Goal: Task Accomplishment & Management: Complete application form

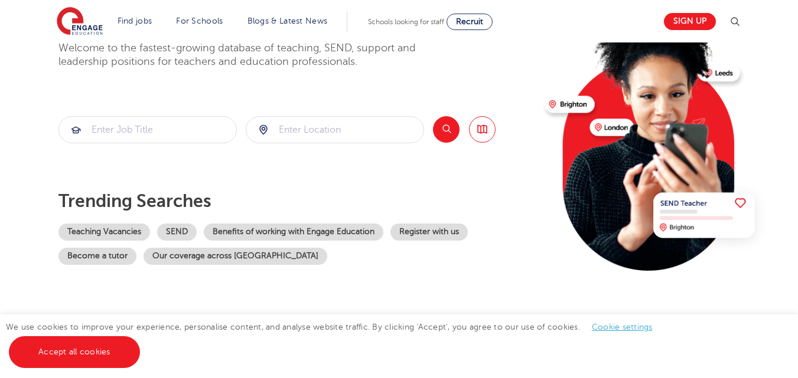
scroll to position [118, 0]
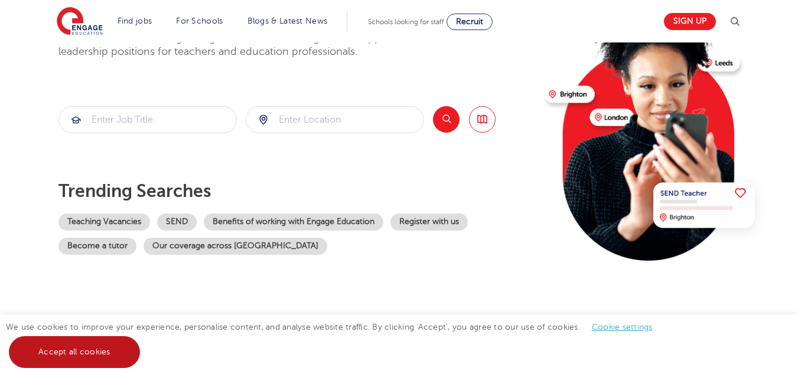
click at [57, 354] on link "Accept all cookies" at bounding box center [74, 353] width 131 height 32
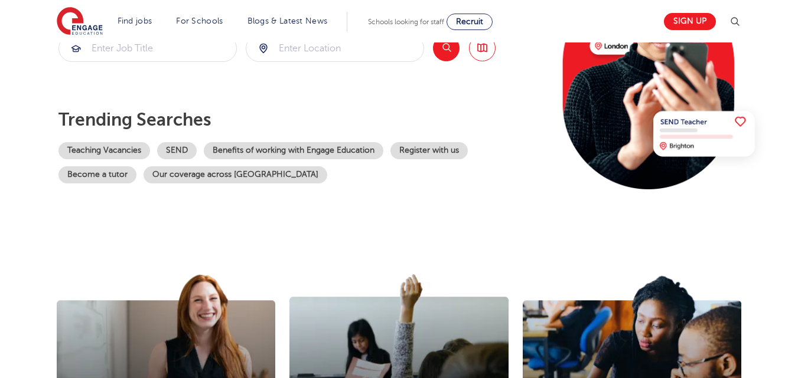
scroll to position [213, 0]
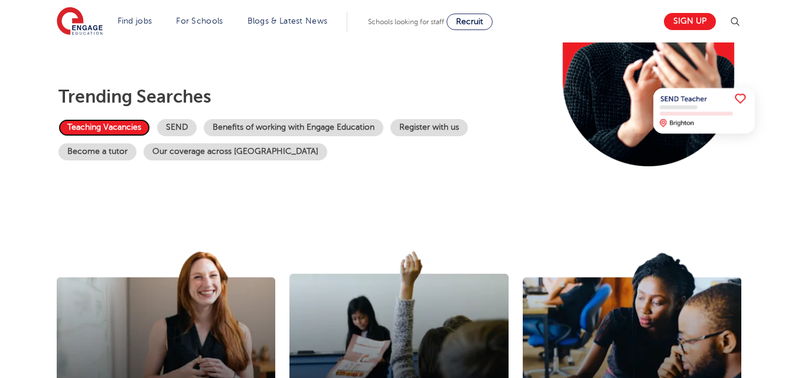
click at [92, 123] on link "Teaching Vacancies" at bounding box center [104, 127] width 92 height 17
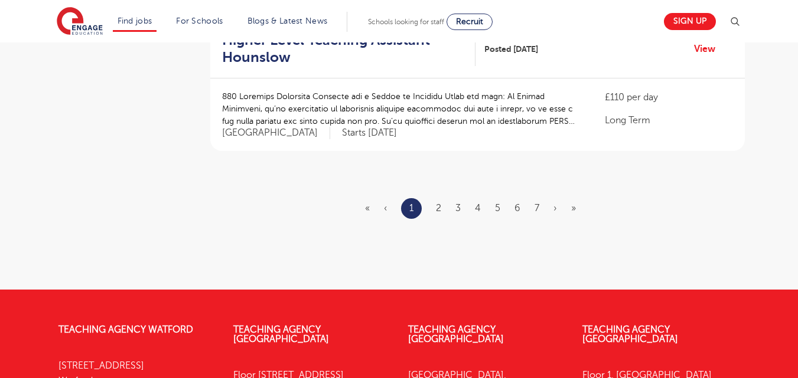
scroll to position [1512, 0]
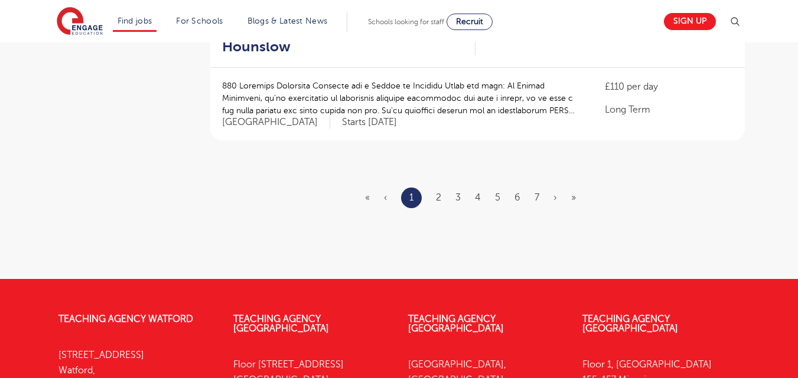
click at [444, 188] on ul "« ‹ 1 2 3 4 5 6 7 › »" at bounding box center [477, 198] width 225 height 21
click at [440, 192] on link "2" at bounding box center [438, 197] width 5 height 11
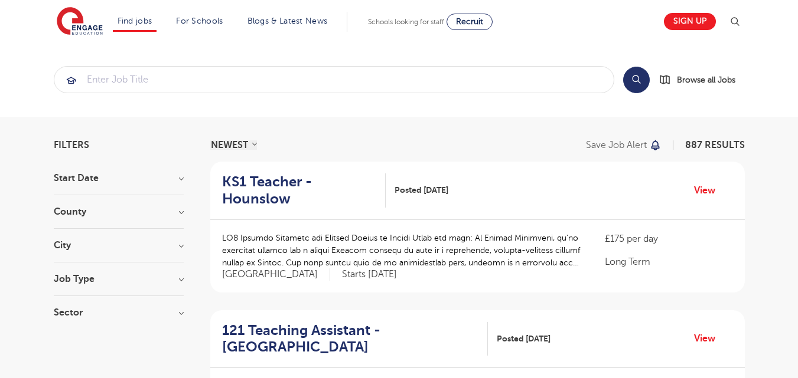
click at [173, 175] on h3 "Start Date" at bounding box center [119, 178] width 130 height 9
click at [57, 225] on div "October 1" at bounding box center [119, 222] width 130 height 18
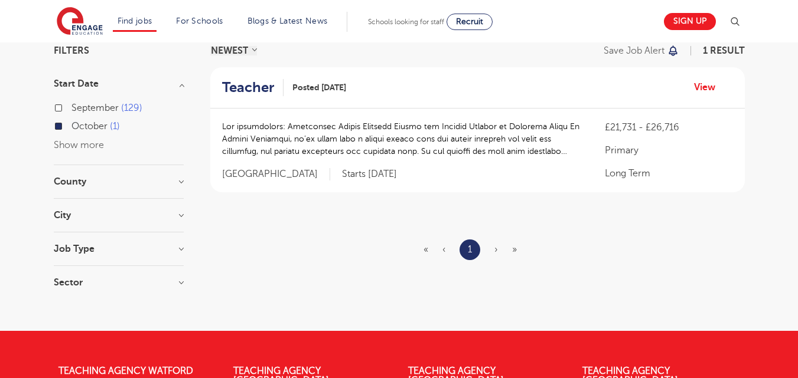
scroll to position [118, 0]
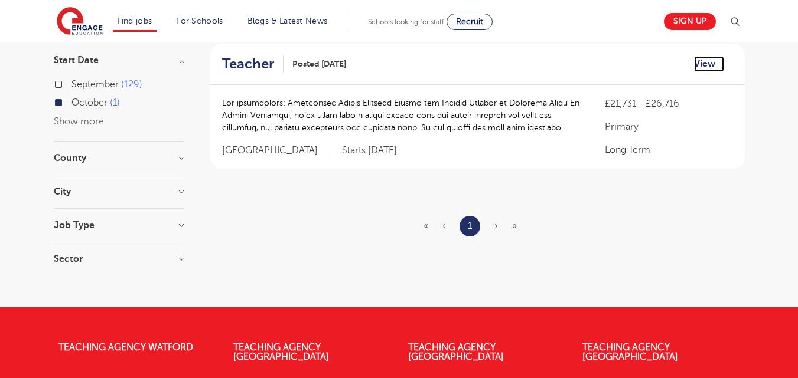
click at [707, 64] on link "View" at bounding box center [709, 63] width 30 height 15
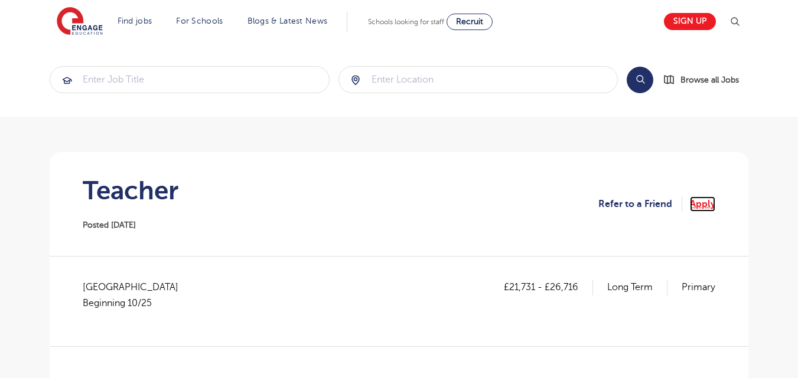
click at [707, 204] on link "Apply" at bounding box center [702, 204] width 25 height 15
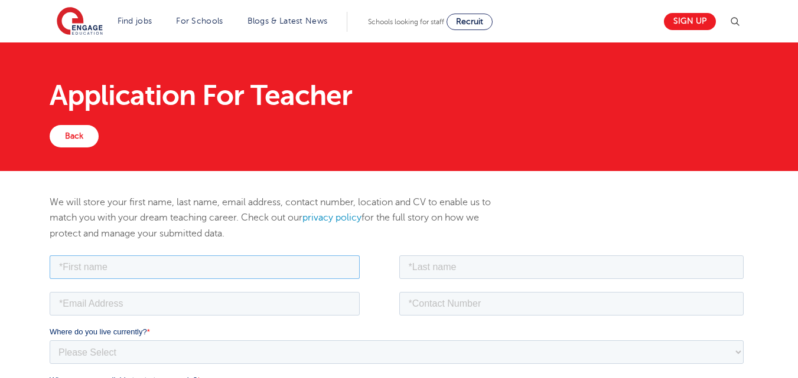
click at [336, 263] on input "text" at bounding box center [205, 267] width 310 height 24
type input "[PERSON_NAME]"
type input "Ngui"
type input "[EMAIL_ADDRESS][DOMAIN_NAME]"
type input "0721376231"
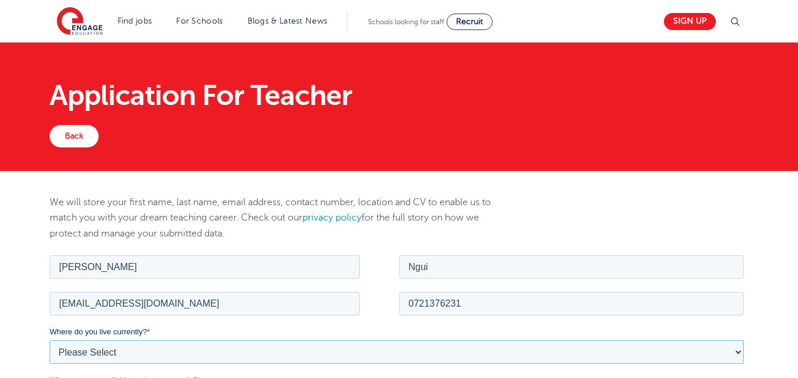
click at [143, 360] on select "Please Select UK Canada Ireland Australia New Zealand Europe USA South Africa J…" at bounding box center [397, 352] width 694 height 24
click at [741, 354] on select "Please Select UK Canada Ireland Australia New Zealand Europe USA South Africa J…" at bounding box center [397, 352] width 694 height 24
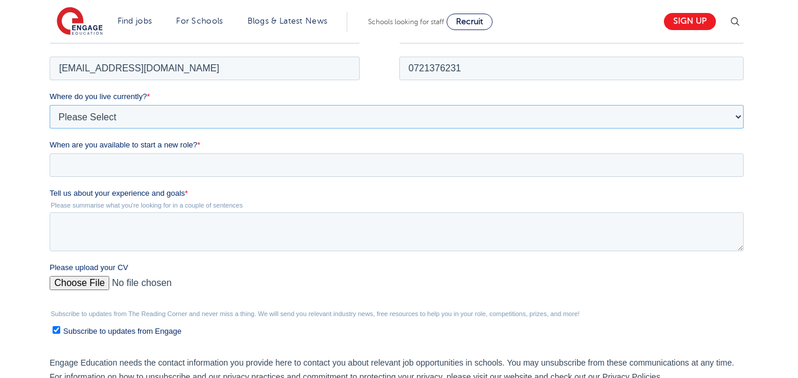
scroll to position [236, 0]
click at [709, 115] on select "Please Select UK Canada Ireland Australia New Zealand Europe USA South Africa J…" at bounding box center [397, 116] width 694 height 24
select select "Africa"
click at [50, 104] on select "Please Select UK Canada Ireland Australia New Zealand Europe USA South Africa J…" at bounding box center [397, 116] width 694 height 24
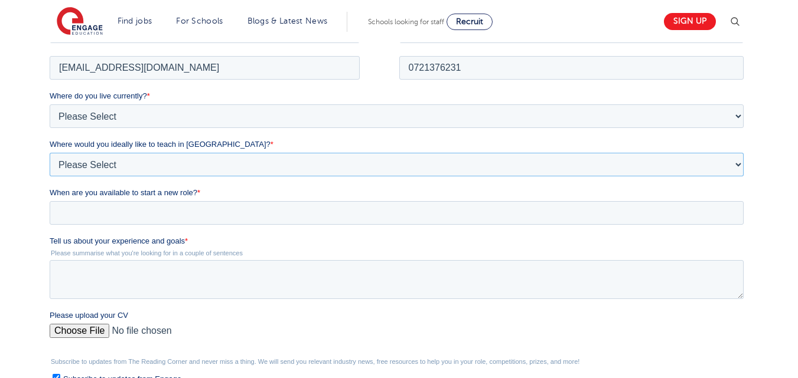
click at [156, 162] on select "Please Select I'm flexible! London Any city in England Greater London/Home Coun…" at bounding box center [397, 164] width 694 height 24
select select "Regional- with access to Public transport"
click at [50, 152] on select "Please Select I'm flexible! London Any city in England Greater London/Home Coun…" at bounding box center [397, 164] width 694 height 24
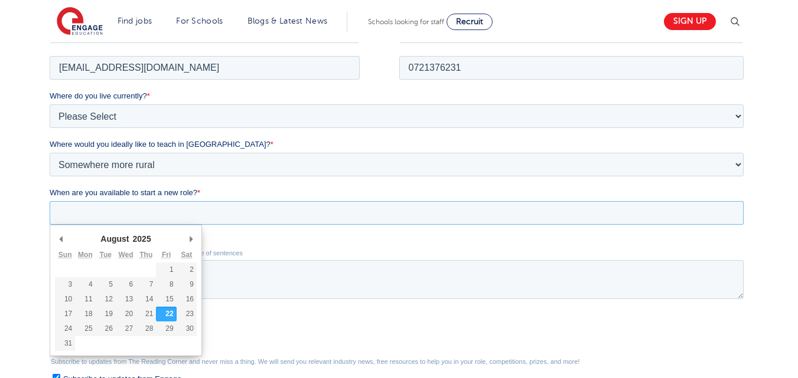
click at [113, 216] on input "When are you available to start a new role? *" at bounding box center [397, 213] width 694 height 24
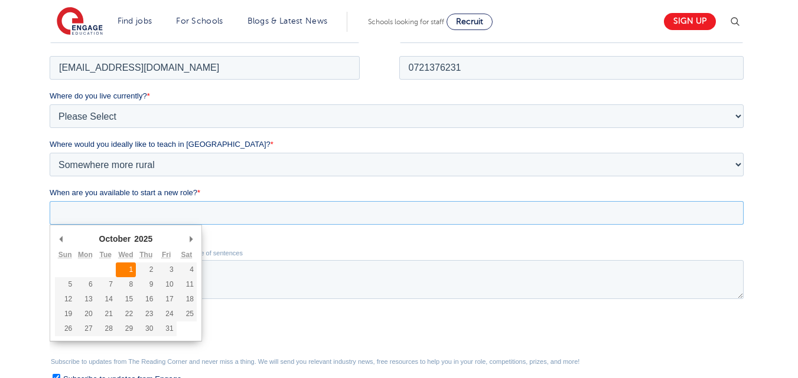
type div "2025-10-01"
type input "2025/10/01"
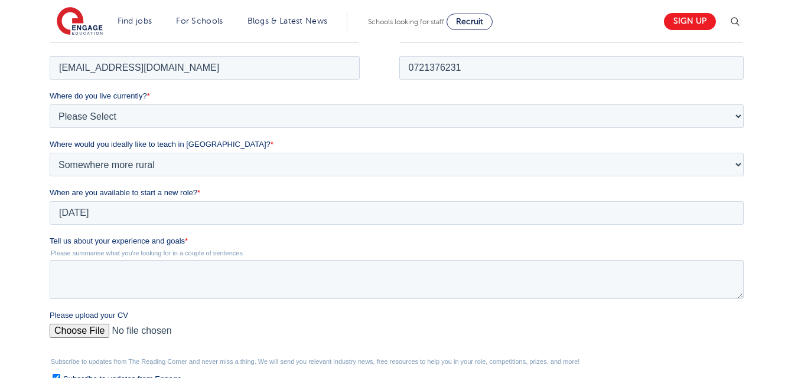
click at [79, 332] on input "Please upload your CV" at bounding box center [397, 336] width 694 height 24
type input "C:\fakepath\[PERSON_NAME] (1).docx"
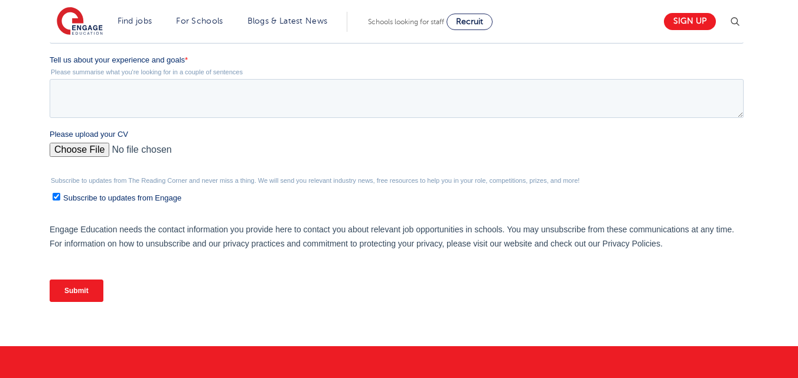
scroll to position [425, 0]
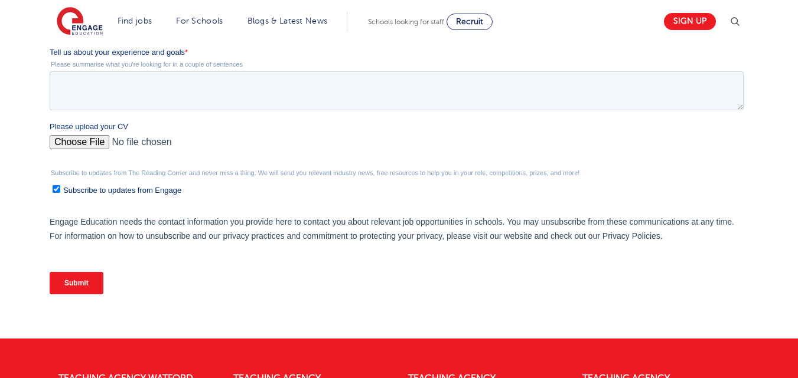
click at [85, 285] on input "Submit" at bounding box center [77, 283] width 54 height 22
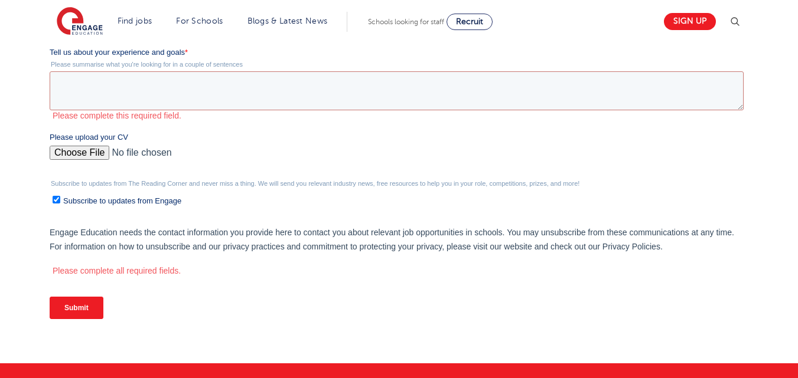
drag, startPoint x: 98, startPoint y: -121, endPoint x: 119, endPoint y: 55, distance: 177.2
click at [301, 106] on textarea "Tell us about your experience and goals *" at bounding box center [397, 90] width 694 height 39
paste textarea "I have over 12 years of teaching experience since earning my Bachelor’s degree …"
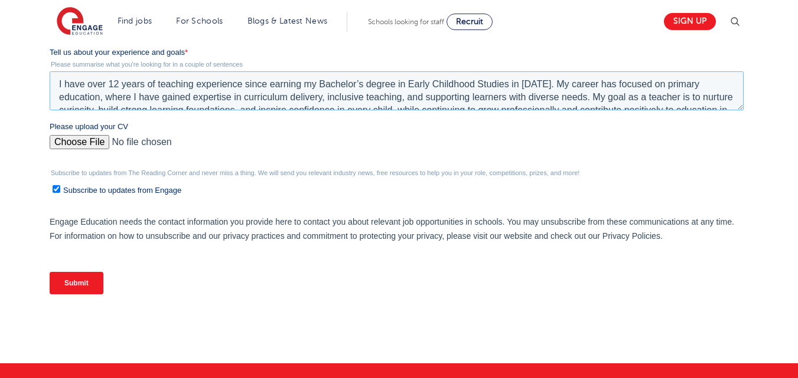
scroll to position [18, 0]
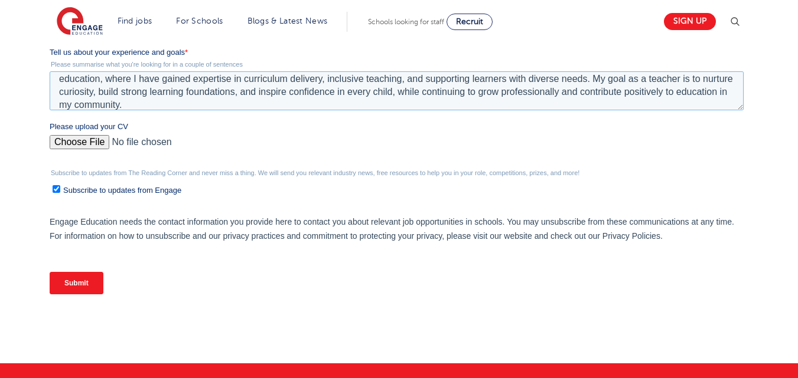
type textarea "I have over 12 years of teaching experience since earning my Bachelor’s degree …"
click at [83, 273] on input "Submit" at bounding box center [77, 283] width 54 height 22
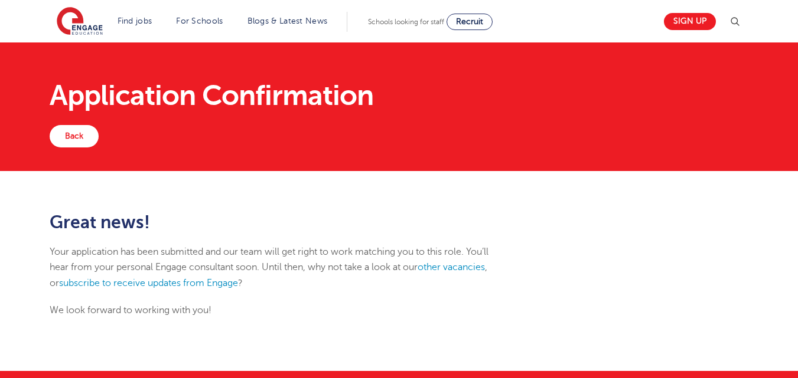
click at [622, 229] on div "Great news! Your application has been submitted and our team will get right to …" at bounding box center [399, 271] width 716 height 117
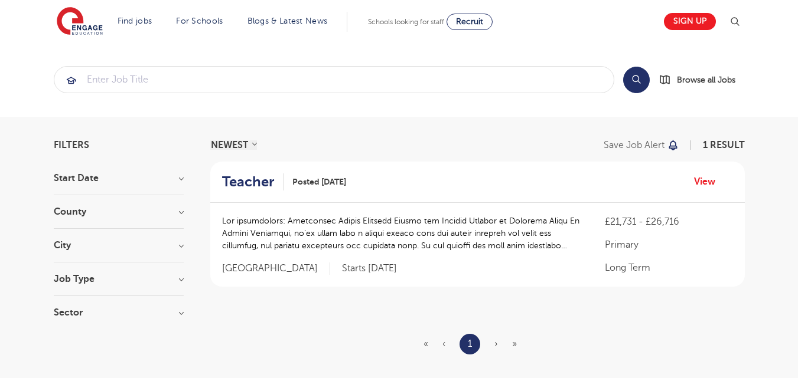
scroll to position [118, 0]
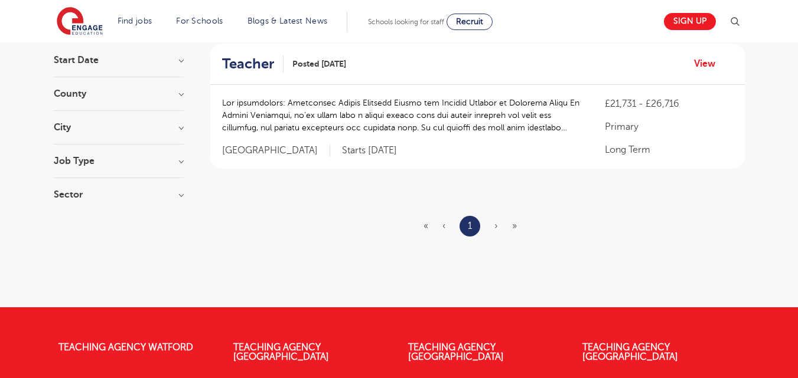
click at [179, 61] on h3 "Start Date" at bounding box center [119, 60] width 130 height 9
click at [178, 160] on h3 "County" at bounding box center [119, 158] width 130 height 9
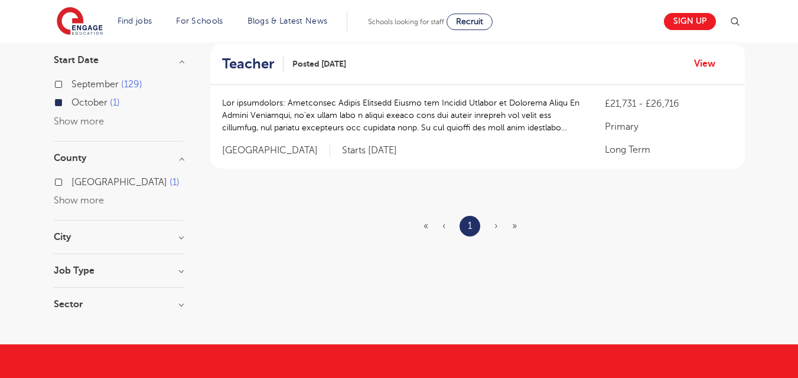
click at [181, 240] on section "Start Date September 129 [DATE] Show more County [GEOGRAPHIC_DATA] 1 Show more …" at bounding box center [119, 189] width 130 height 266
click at [181, 240] on h3 "City" at bounding box center [119, 237] width 130 height 9
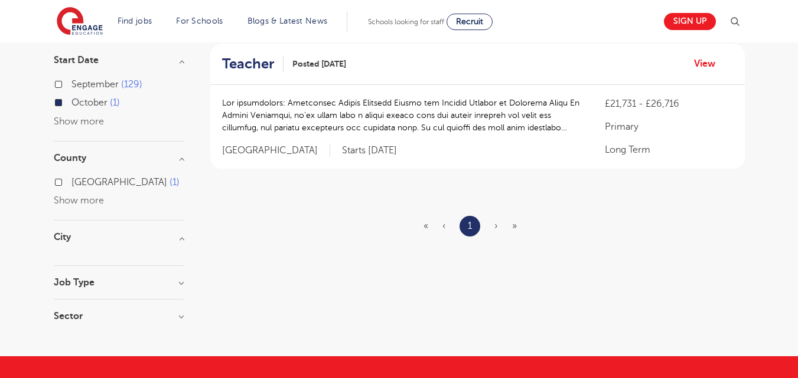
click at [182, 287] on h3 "Job Type" at bounding box center [119, 282] width 130 height 9
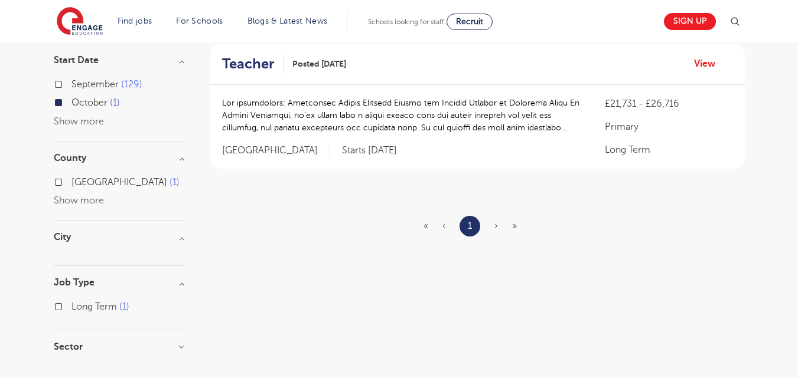
click at [71, 311] on label "Long Term 1" at bounding box center [100, 306] width 58 height 15
click at [71, 309] on input "Long Term 1" at bounding box center [75, 306] width 8 height 8
checkbox input "true"
click at [495, 226] on span "›" at bounding box center [496, 226] width 4 height 11
click at [513, 223] on span "»" at bounding box center [514, 226] width 5 height 11
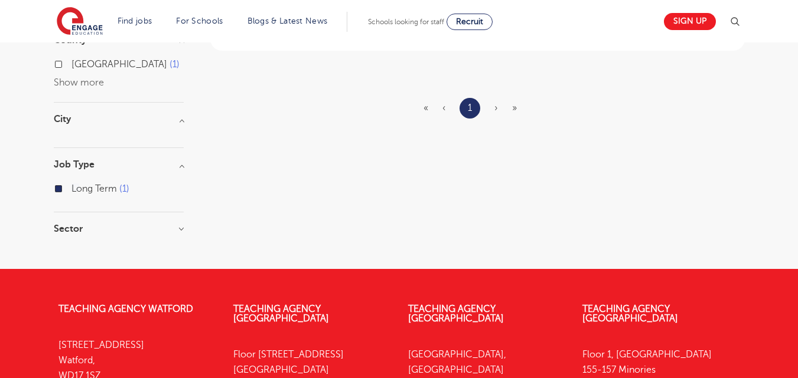
scroll to position [260, 0]
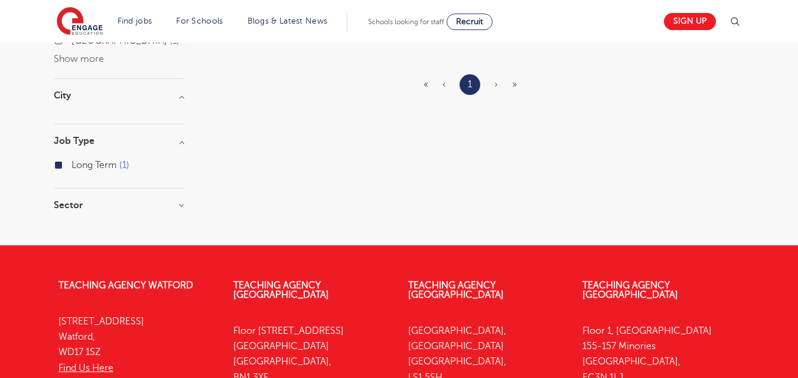
click at [177, 210] on h3 "Sector" at bounding box center [119, 205] width 130 height 9
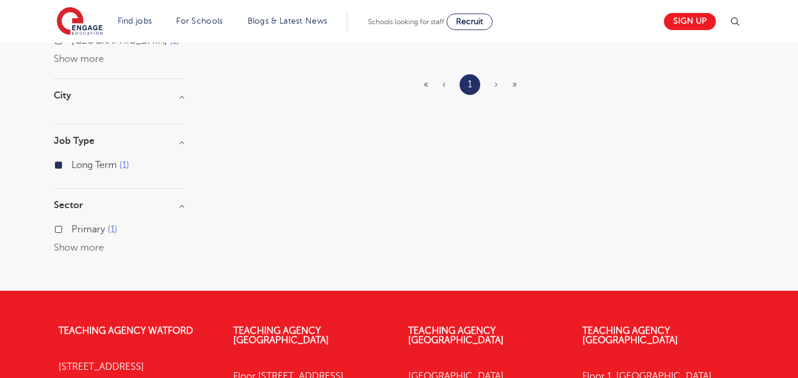
click at [71, 226] on label "Primary 1" at bounding box center [94, 229] width 46 height 15
click at [71, 226] on input "Primary 1" at bounding box center [75, 228] width 8 height 8
checkbox input "true"
click at [797, 9] on header "Find jobs All vacancies We have one of the UK's largest database. and with hund…" at bounding box center [399, 21] width 798 height 43
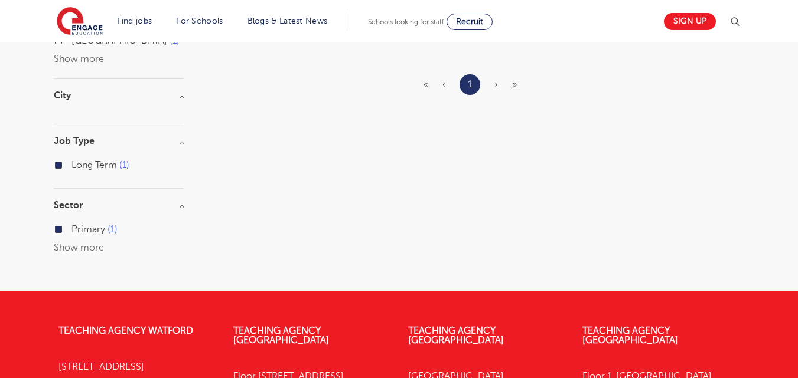
click at [797, 9] on header "Find jobs All vacancies We have one of the UK's largest database. and with hund…" at bounding box center [399, 21] width 798 height 43
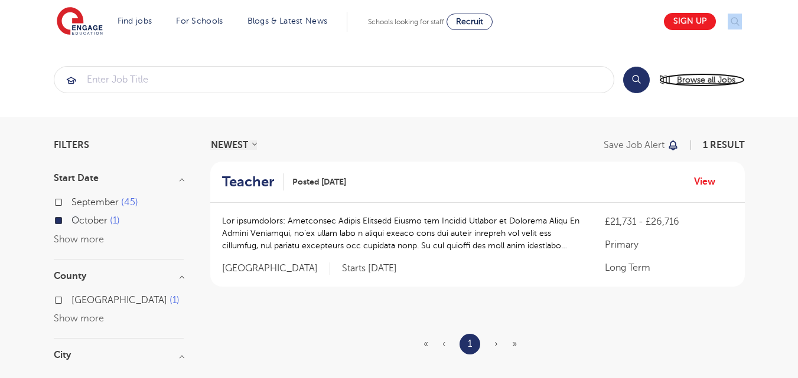
click at [681, 76] on span "Browse all Jobs" at bounding box center [706, 80] width 58 height 14
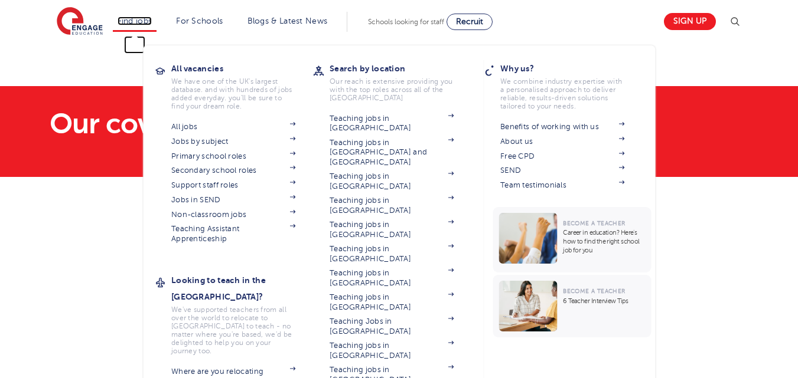
click at [137, 25] on link "Find jobs" at bounding box center [134, 21] width 35 height 9
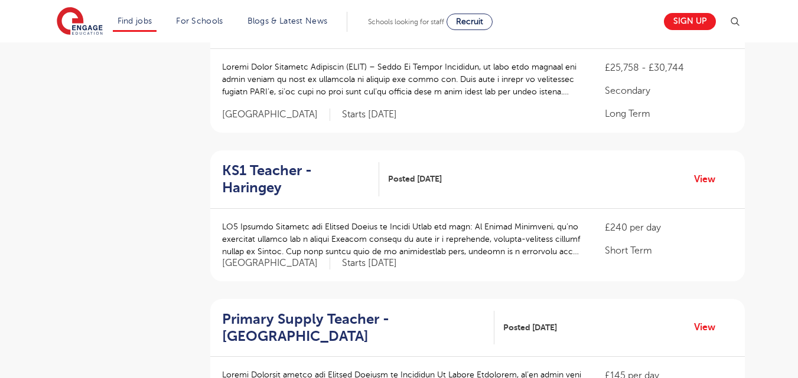
scroll to position [370, 0]
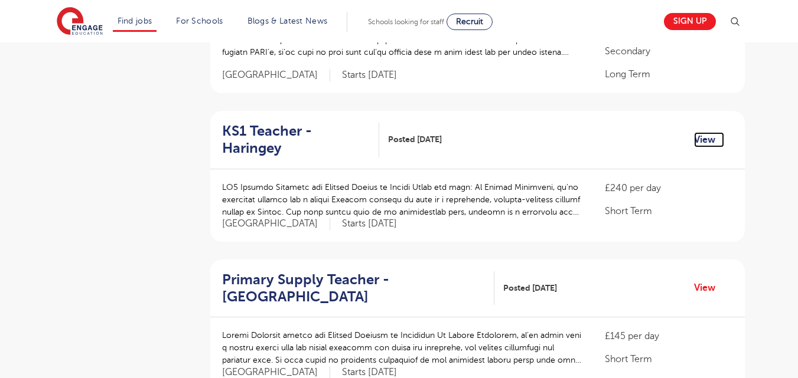
click at [700, 132] on link "View" at bounding box center [709, 139] width 30 height 15
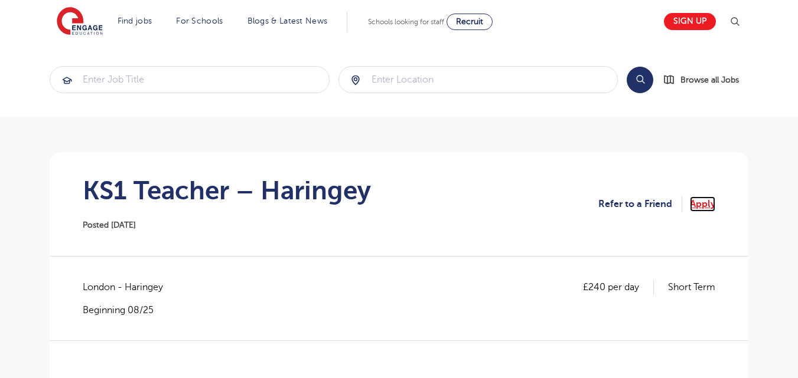
click at [703, 202] on link "Apply" at bounding box center [702, 204] width 25 height 15
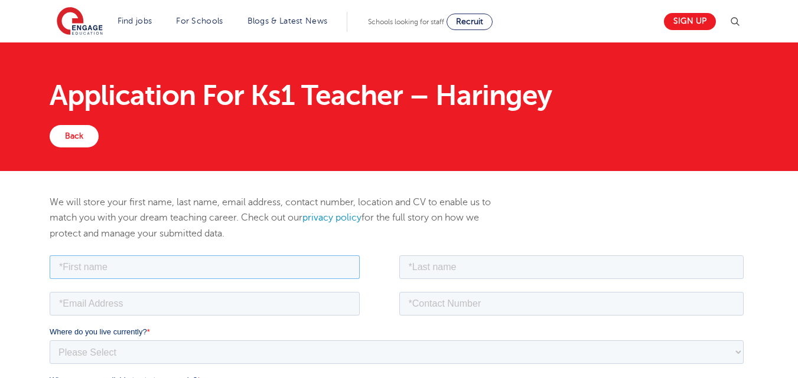
click at [345, 272] on input "text" at bounding box center [205, 267] width 310 height 24
type input "[PERSON_NAME]"
type input "Ngui"
type input "[EMAIL_ADDRESS][DOMAIN_NAME]"
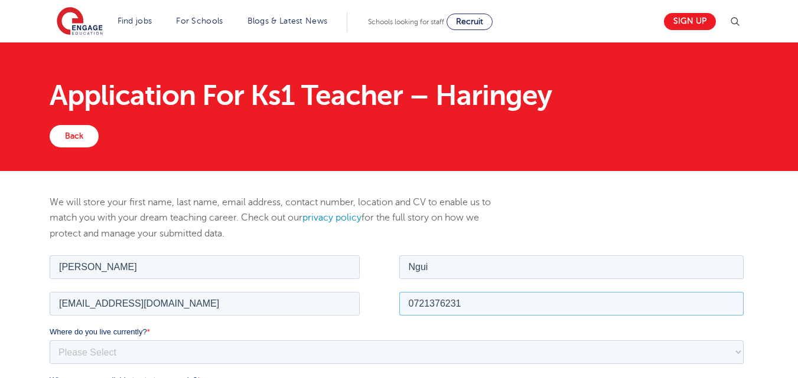
click at [413, 300] on input "0721376231" at bounding box center [571, 304] width 345 height 24
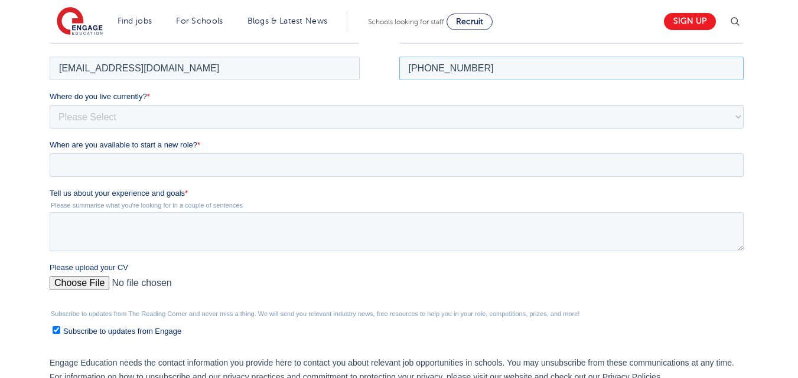
scroll to position [236, 0]
type input "+254721376231"
click at [239, 123] on select "Please Select UK Canada Ireland Australia New Zealand Europe USA South Africa J…" at bounding box center [397, 116] width 694 height 24
select select "Africa"
click at [50, 104] on select "Please Select UK Canada Ireland Australia New Zealand Europe USA South Africa J…" at bounding box center [397, 116] width 694 height 24
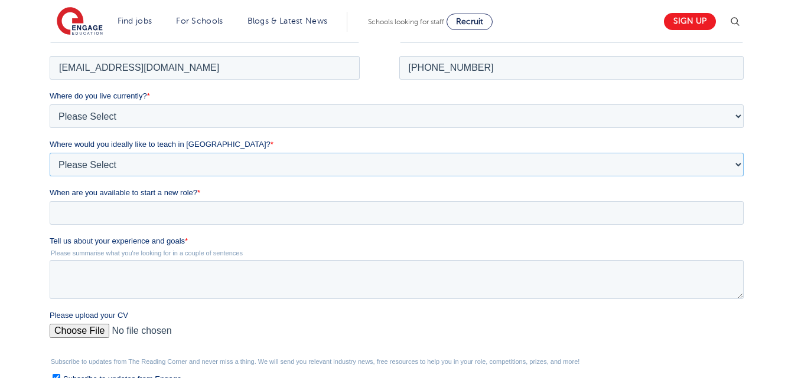
click at [120, 165] on select "Please Select I'm flexible! London Any city in England Greater London/Home Coun…" at bounding box center [397, 164] width 694 height 24
select select "Flexible"
click at [50, 152] on select "Please Select I'm flexible! London Any city in England Greater London/Home Coun…" at bounding box center [397, 164] width 694 height 24
click at [96, 217] on input "When are you available to start a new role? *" at bounding box center [397, 213] width 694 height 24
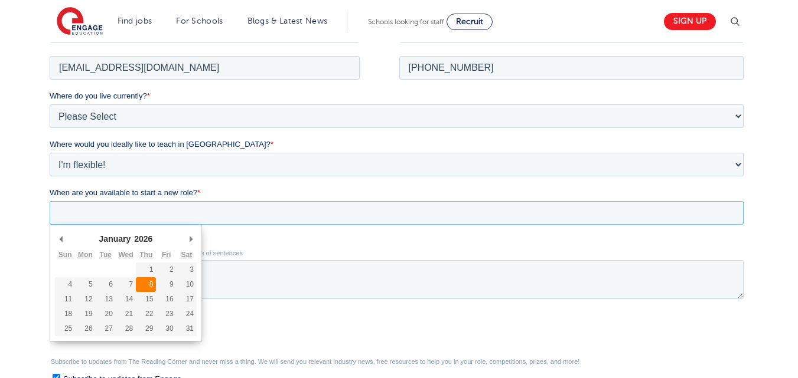
type div "2026-01-08"
type input "2026/01/08"
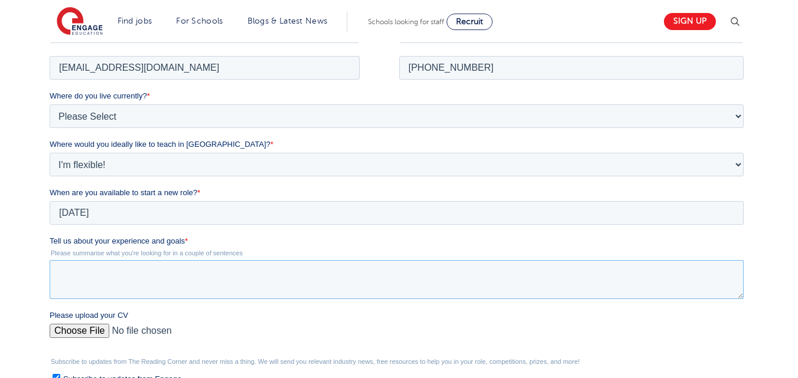
click at [152, 289] on textarea "Tell us about your experience and goals *" at bounding box center [397, 279] width 694 height 39
paste textarea "I have over 12 years of teaching experience since earning my Bachelor’s degree …"
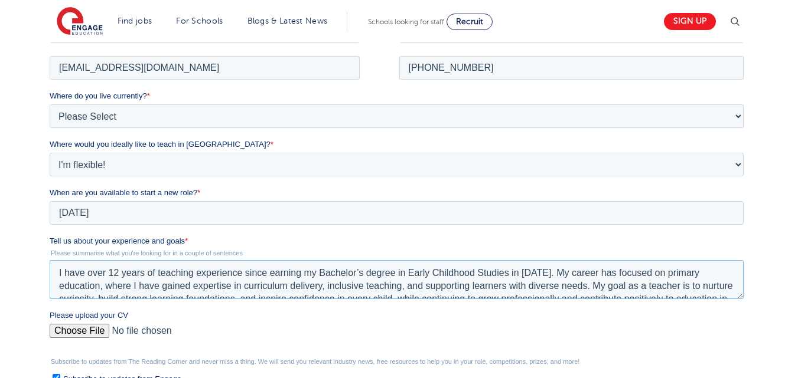
scroll to position [18, 0]
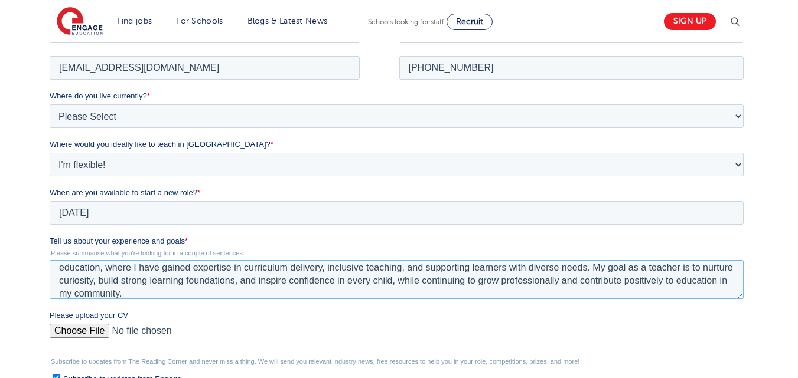
type textarea "I have over 12 years of teaching experience since earning my Bachelor’s degree …"
click at [74, 324] on input "Please upload your CV" at bounding box center [397, 336] width 694 height 24
type input "C:\fakepath\SUSAN NGUI RESUME (1).docx"
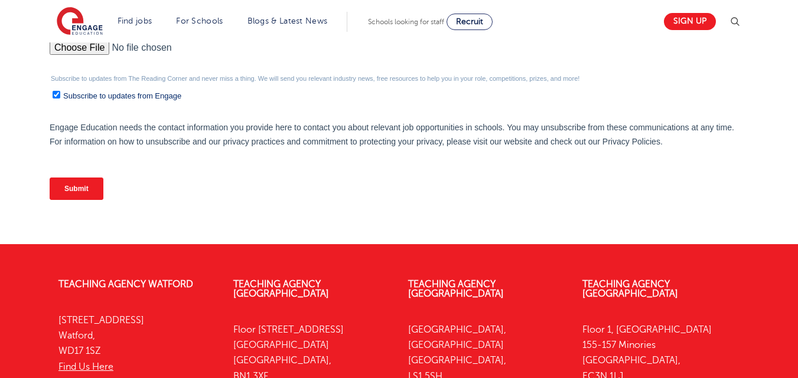
scroll to position [543, 0]
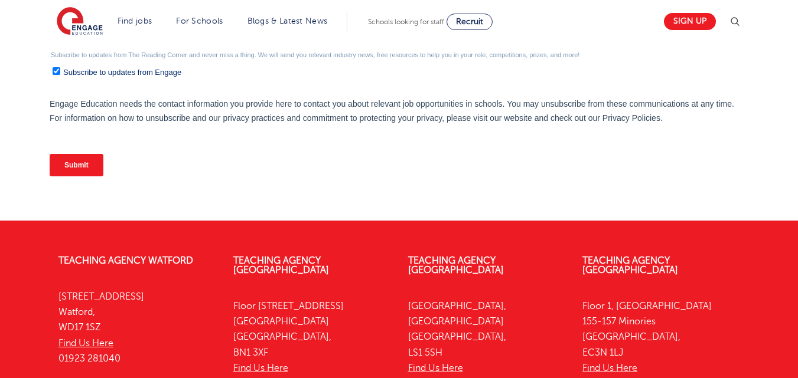
click at [84, 162] on input "Submit" at bounding box center [77, 165] width 54 height 22
